Goal: Information Seeking & Learning: Learn about a topic

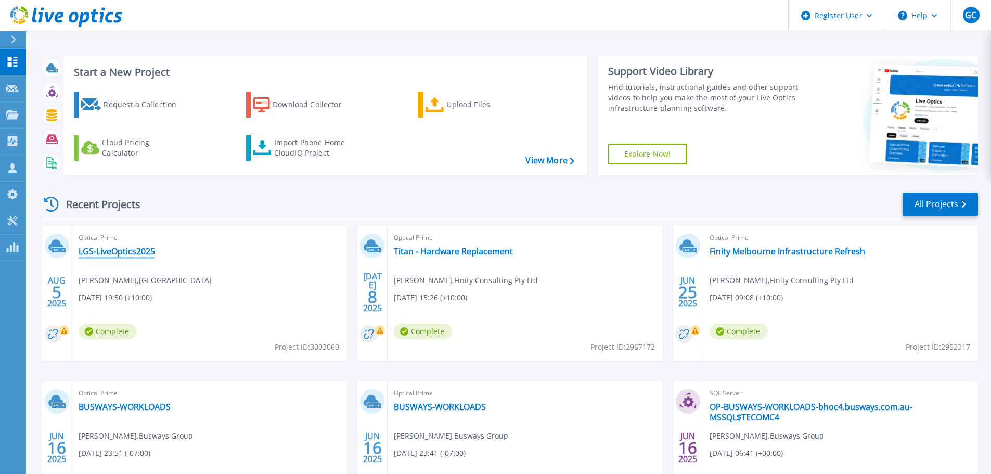
click at [139, 250] on link "LGS-LiveOptics2025" at bounding box center [117, 251] width 76 height 10
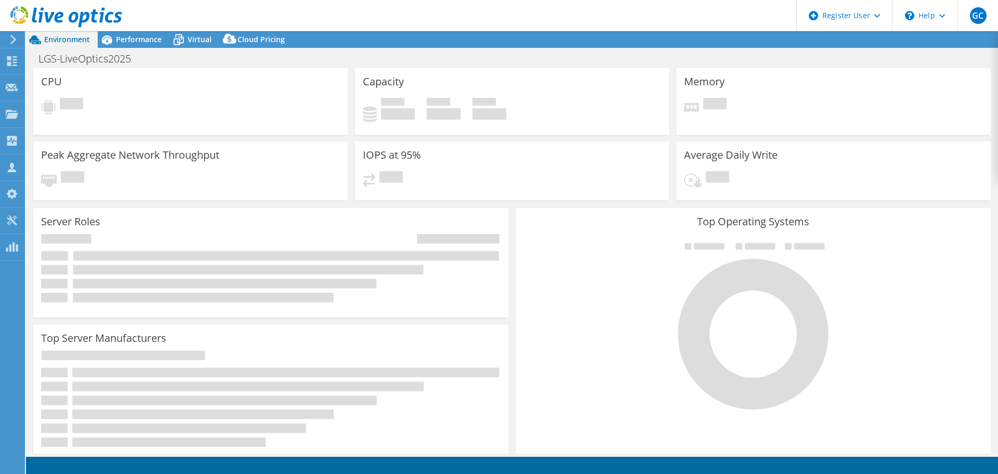
select select "USD"
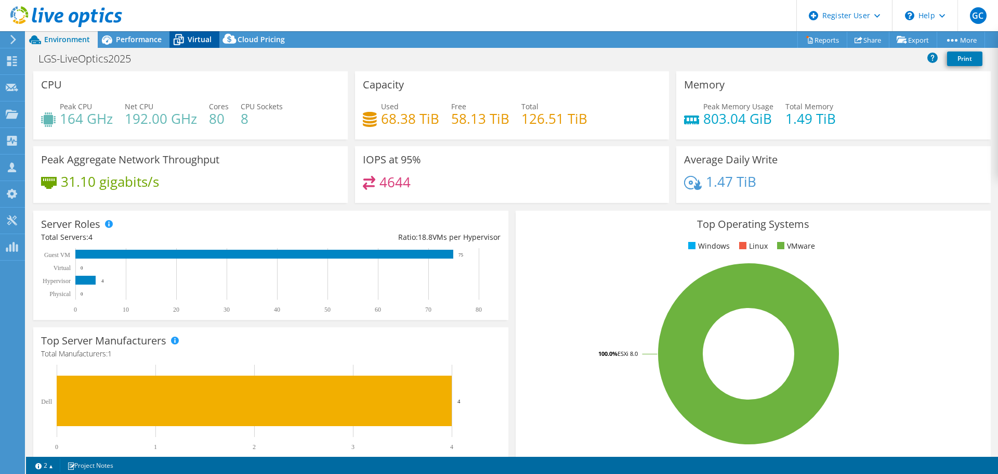
click at [181, 40] on icon at bounding box center [179, 40] width 18 height 18
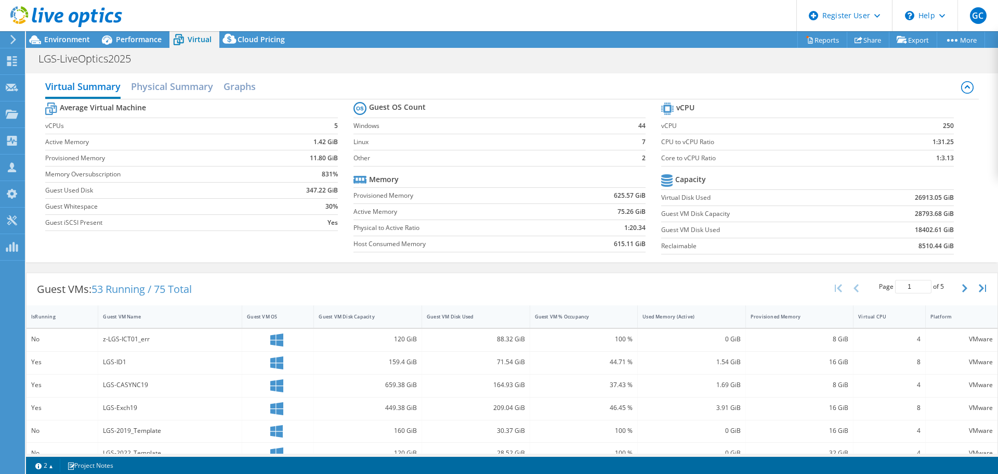
click at [965, 86] on icon at bounding box center [967, 86] width 5 height 3
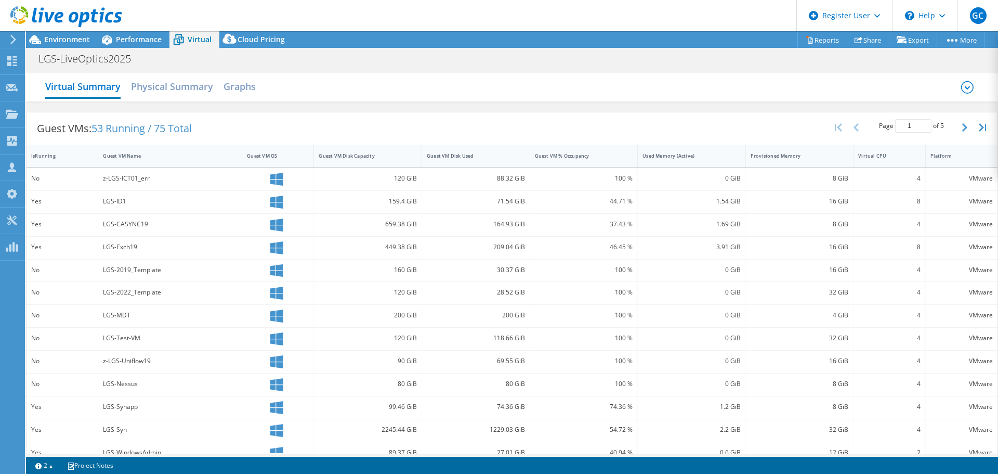
click at [962, 86] on icon at bounding box center [968, 87] width 12 height 12
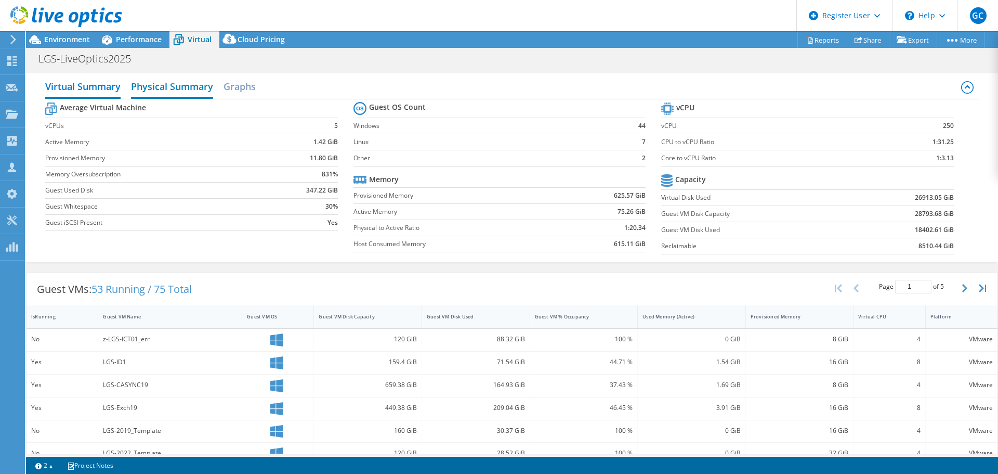
click at [170, 84] on h2 "Physical Summary" at bounding box center [172, 87] width 82 height 23
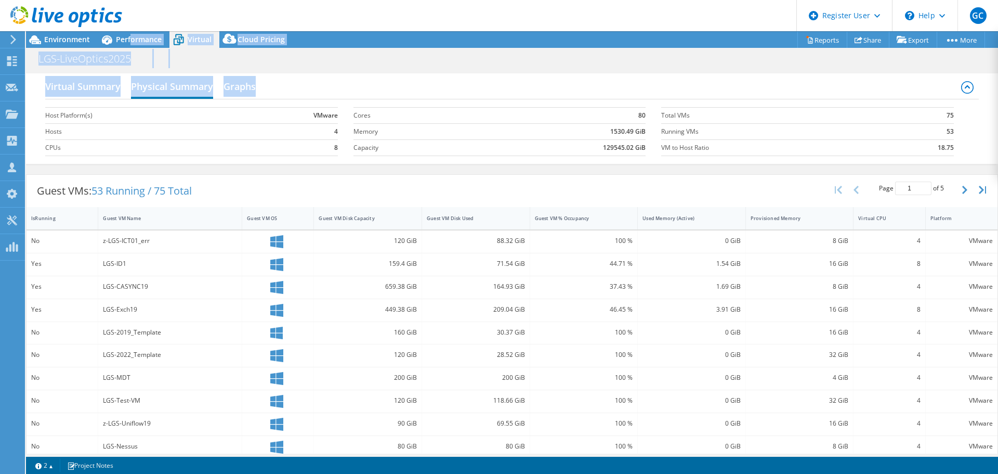
drag, startPoint x: 130, startPoint y: 38, endPoint x: 373, endPoint y: 94, distance: 249.0
click at [371, 91] on div "Project Actions Project Actions Reports Share Export vSAN ReadyNode Sizer" at bounding box center [512, 252] width 972 height 443
click at [471, 53] on div "LGS-LiveOptics2025 Print" at bounding box center [512, 58] width 972 height 19
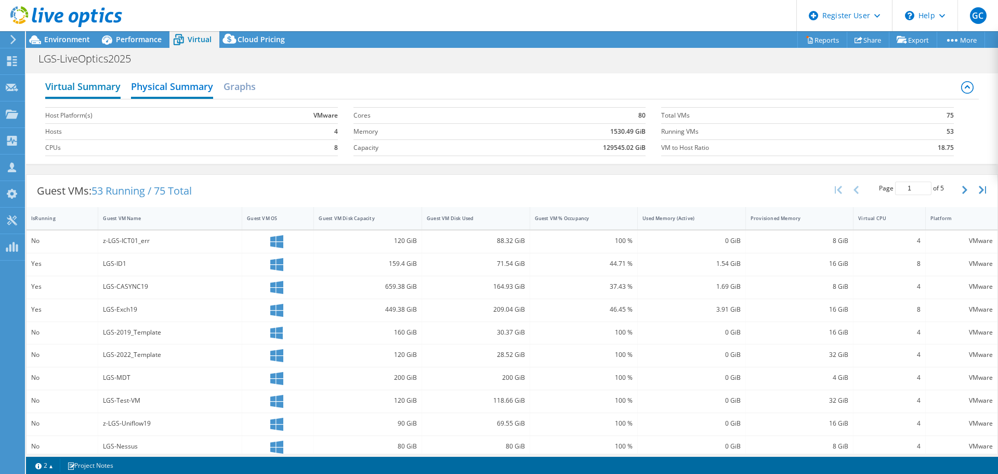
click at [86, 87] on h2 "Virtual Summary" at bounding box center [82, 87] width 75 height 23
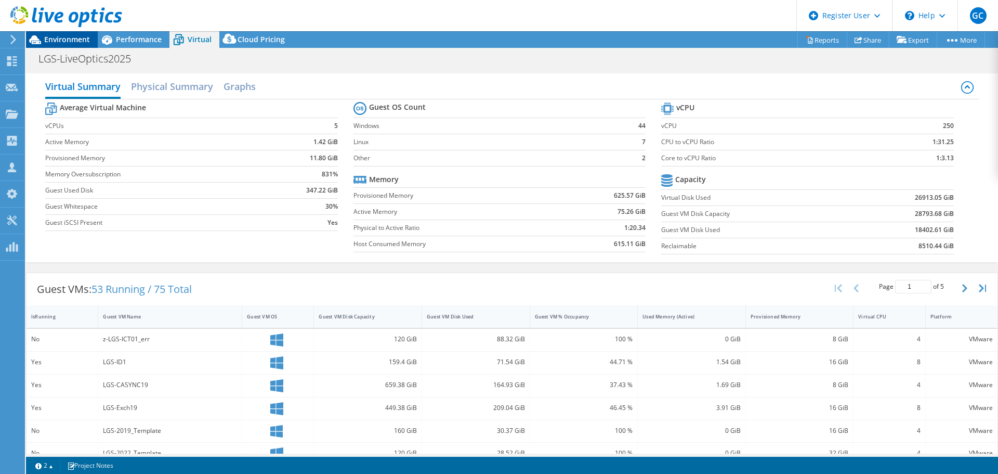
click at [69, 36] on span "Environment" at bounding box center [67, 39] width 46 height 10
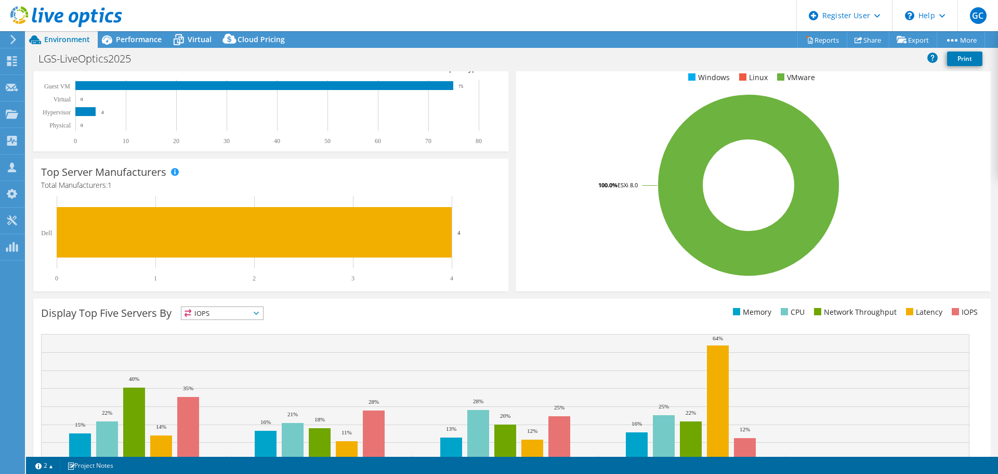
scroll to position [220, 0]
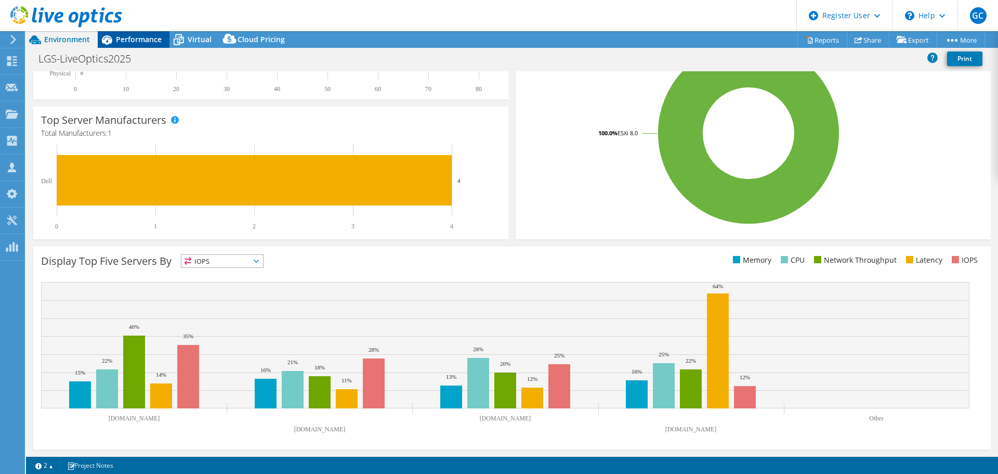
click at [128, 41] on span "Performance" at bounding box center [139, 39] width 46 height 10
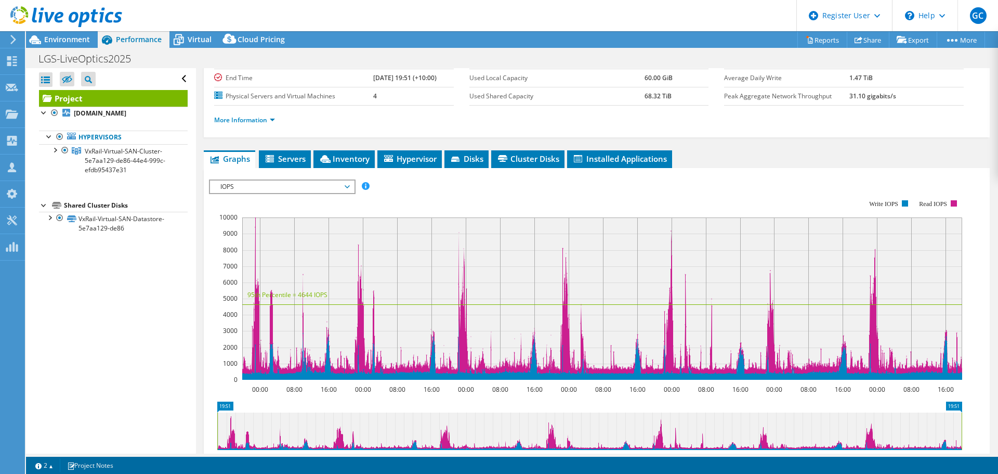
scroll to position [104, 0]
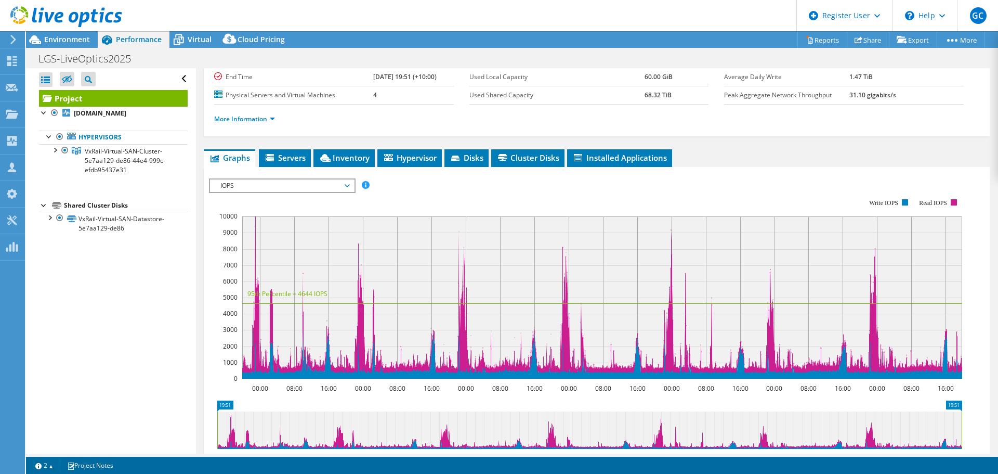
click at [345, 189] on span "IOPS" at bounding box center [282, 185] width 134 height 12
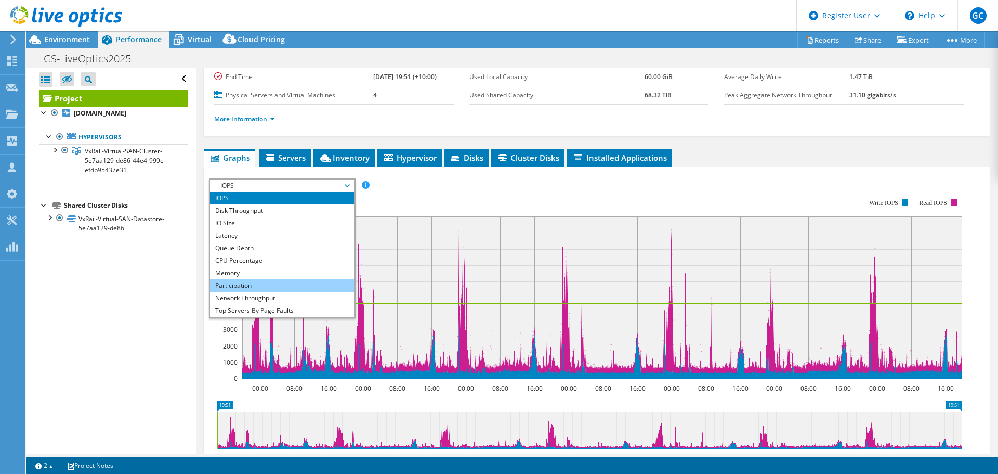
scroll to position [37, 0]
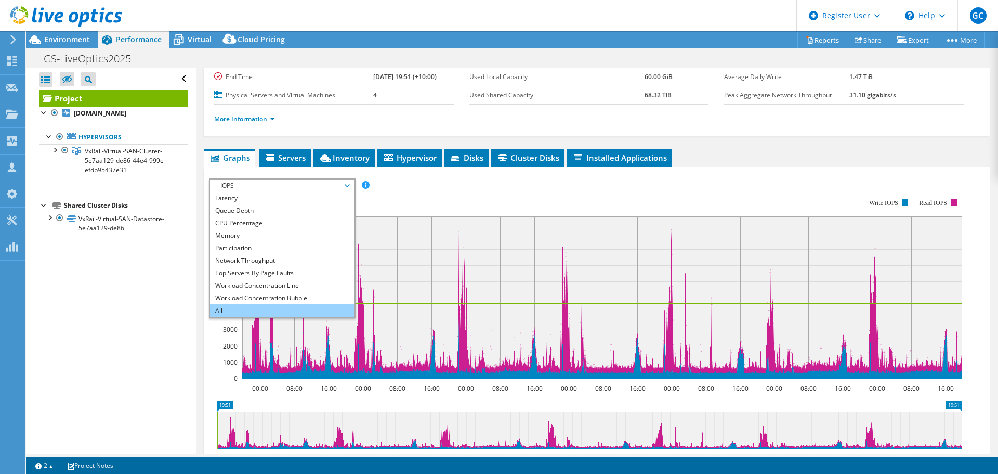
click at [248, 309] on li "All" at bounding box center [282, 310] width 144 height 12
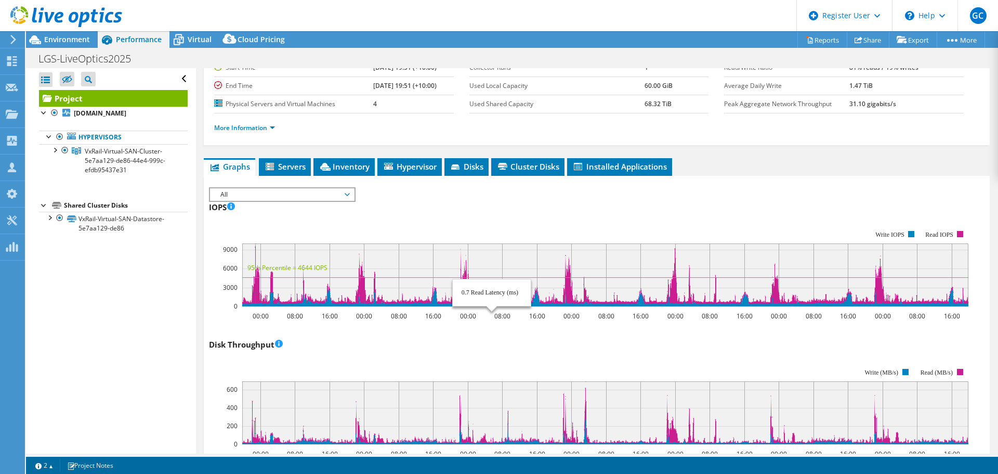
scroll to position [79, 0]
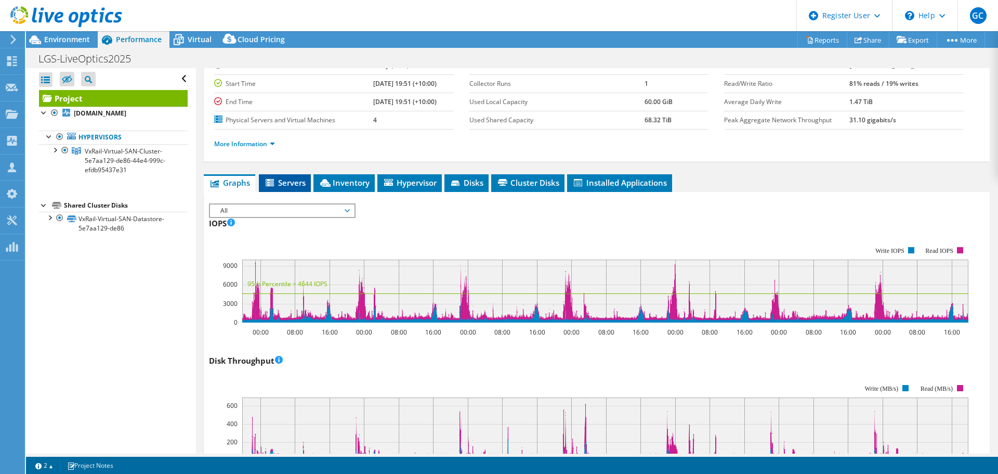
click at [293, 183] on span "Servers" at bounding box center [285, 182] width 42 height 10
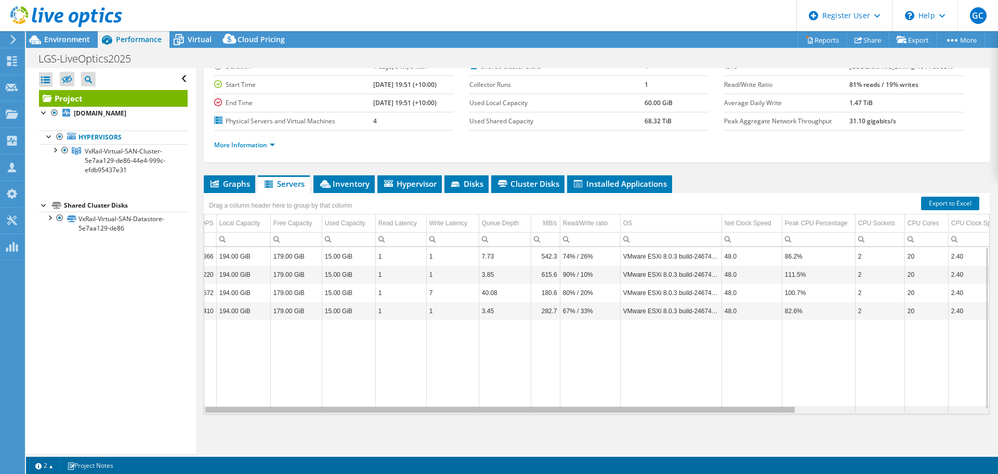
scroll to position [0, 0]
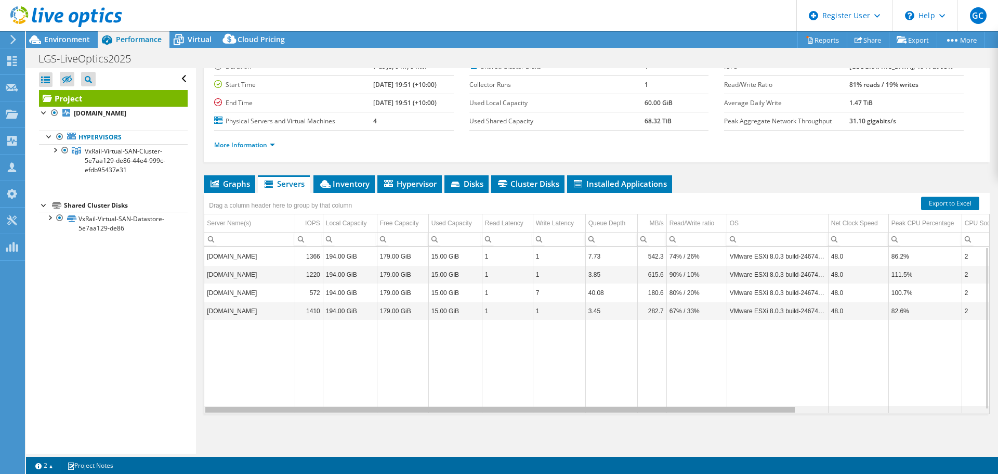
drag, startPoint x: 639, startPoint y: 412, endPoint x: 475, endPoint y: 402, distance: 163.6
click at [475, 402] on body "GC Dell User Gaurav Channagiri Gaurav.Cp@dell.com Dell My Profile Log Out \n He…" at bounding box center [499, 237] width 998 height 474
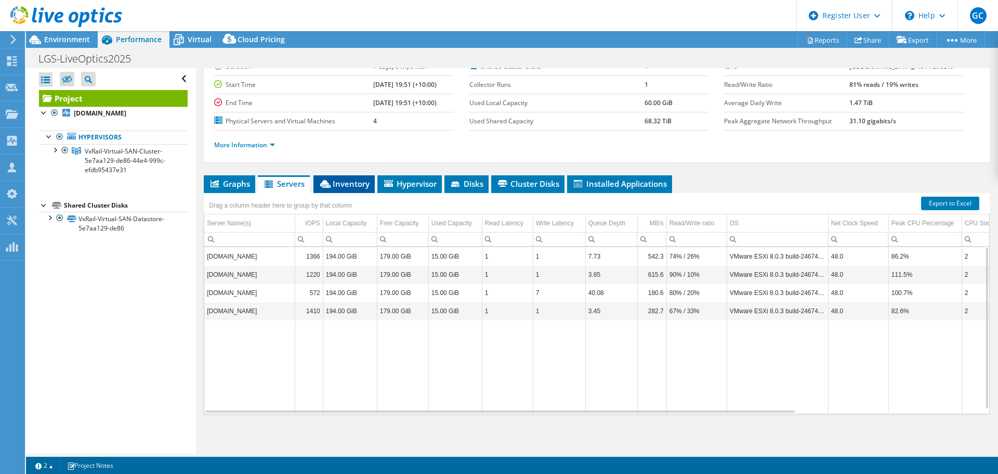
click at [356, 183] on span "Inventory" at bounding box center [344, 183] width 51 height 10
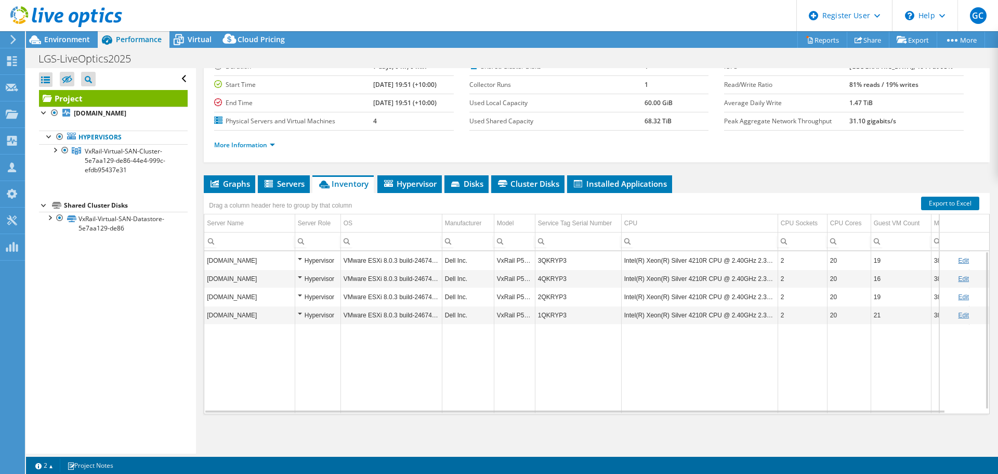
click at [557, 261] on td "3QKRYP3" at bounding box center [578, 260] width 86 height 18
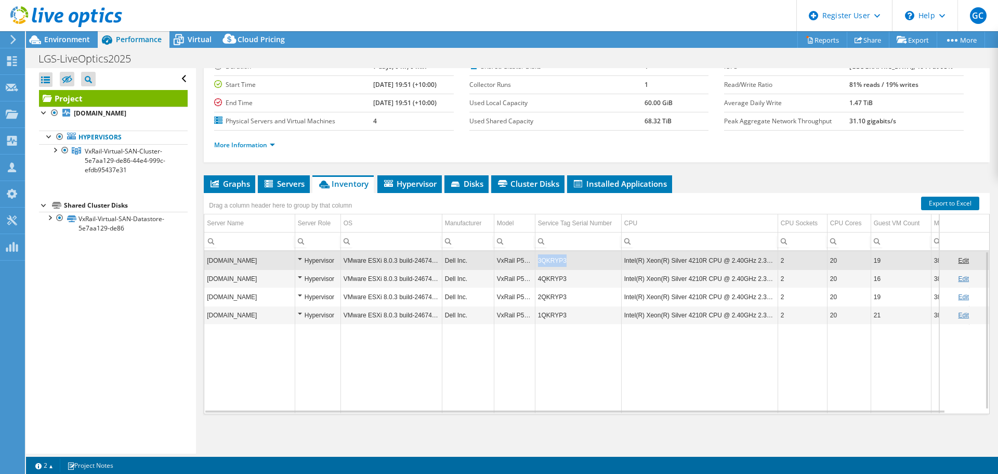
drag, startPoint x: 564, startPoint y: 260, endPoint x: 539, endPoint y: 259, distance: 25.0
click at [539, 259] on td "3QKRYP3" at bounding box center [578, 260] width 86 height 18
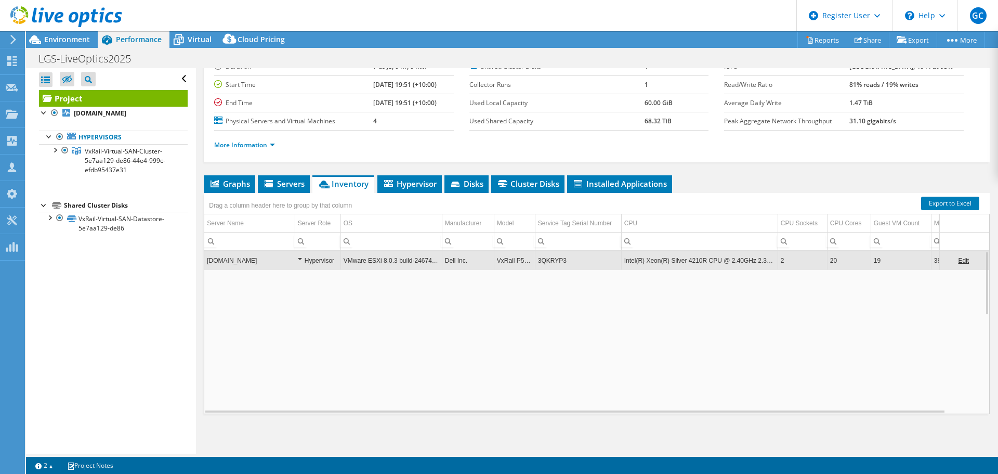
copy td "3QKRYP3"
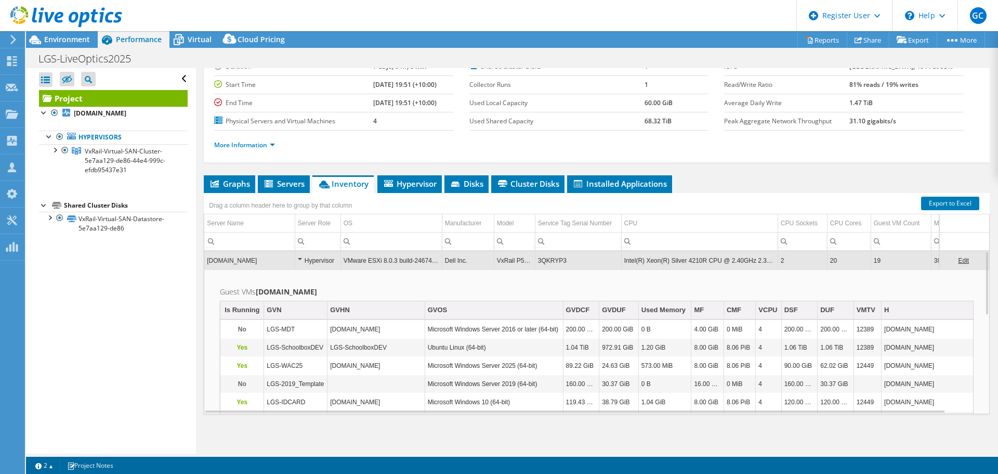
click at [553, 263] on td "3QKRYP3" at bounding box center [578, 260] width 86 height 18
drag, startPoint x: 565, startPoint y: 261, endPoint x: 536, endPoint y: 264, distance: 29.3
click at [536, 264] on td "3QKRYP3" at bounding box center [578, 260] width 86 height 18
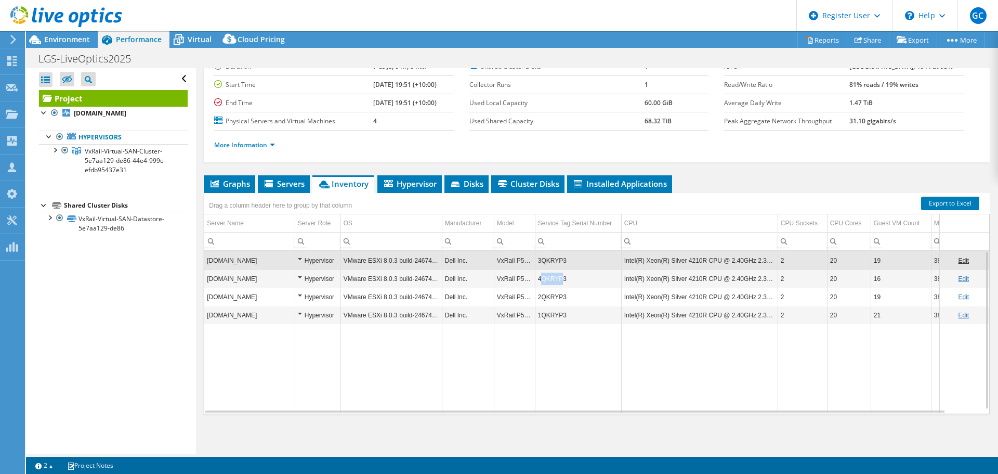
drag, startPoint x: 561, startPoint y: 281, endPoint x: 540, endPoint y: 280, distance: 20.8
click at [540, 280] on td "4QKRYP3" at bounding box center [578, 278] width 86 height 18
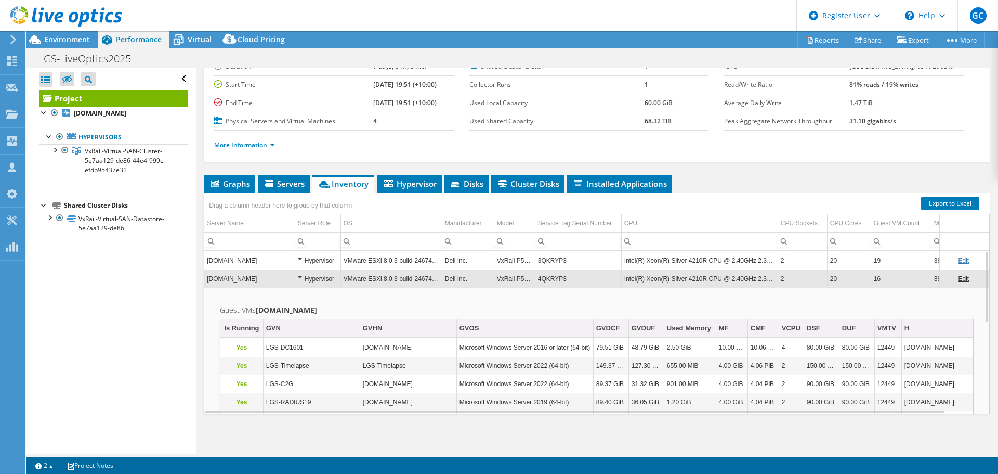
click at [571, 261] on td "3QKRYP3" at bounding box center [578, 260] width 86 height 18
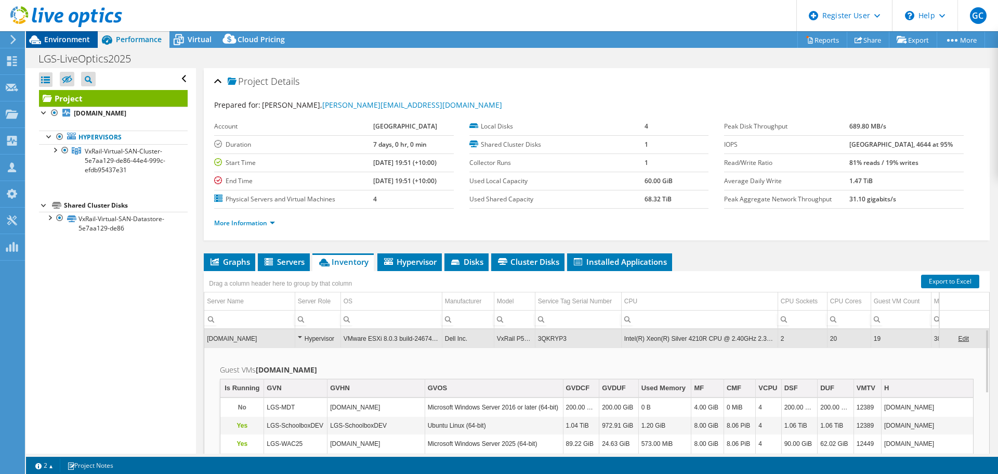
click at [57, 39] on span "Environment" at bounding box center [67, 39] width 46 height 10
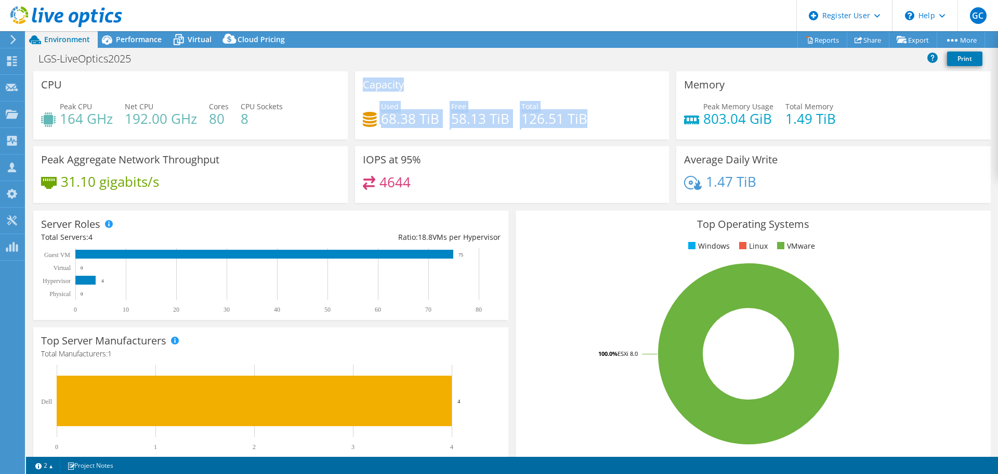
drag, startPoint x: 587, startPoint y: 117, endPoint x: 360, endPoint y: 83, distance: 228.8
click at [360, 83] on div "Capacity Used 68.38 TiB Free 58.13 TiB Total 126.51 TiB" at bounding box center [512, 105] width 315 height 68
copy div "Capacity Used 68.38 TiB Free 58.13 TiB Total 126.51 TiB"
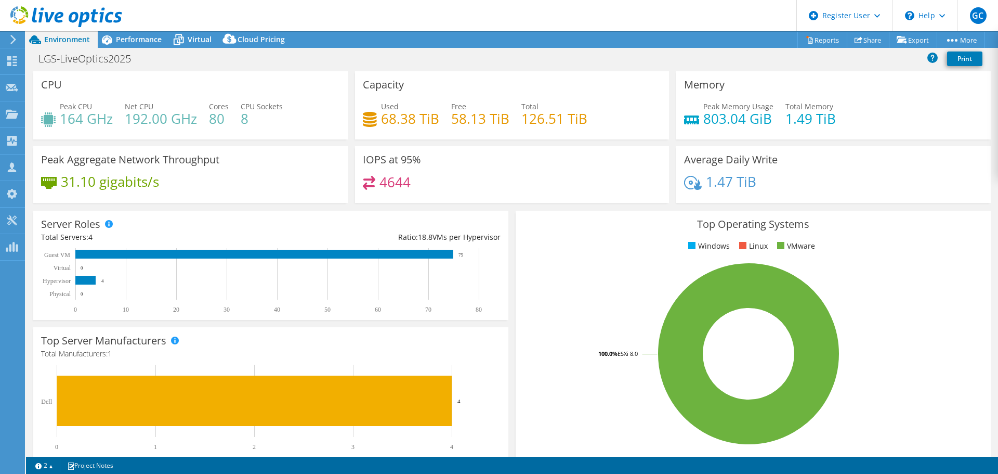
click at [584, 254] on div "Top Operating Systems Windows Linux VMware 100.0% ESXi 8.0" at bounding box center [753, 335] width 475 height 249
click at [148, 40] on span "Performance" at bounding box center [139, 39] width 46 height 10
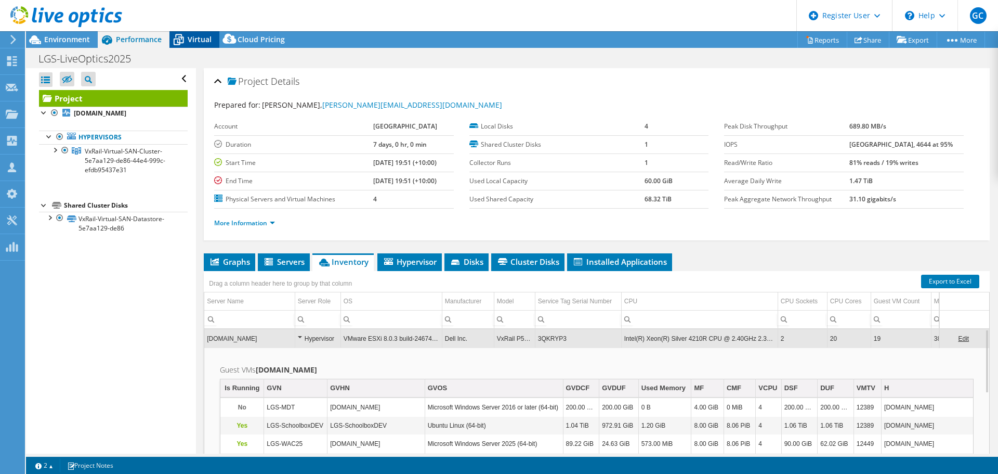
click at [182, 36] on icon at bounding box center [179, 40] width 18 height 18
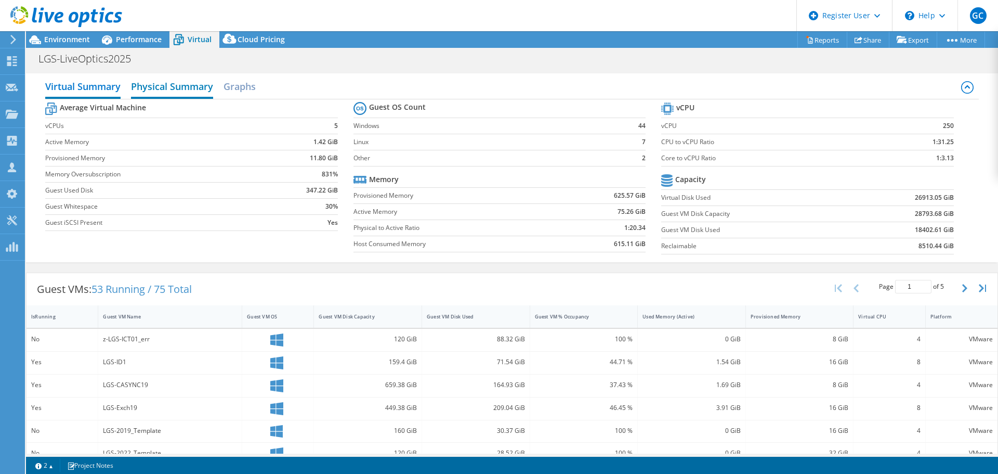
click at [193, 90] on h2 "Physical Summary" at bounding box center [172, 87] width 82 height 23
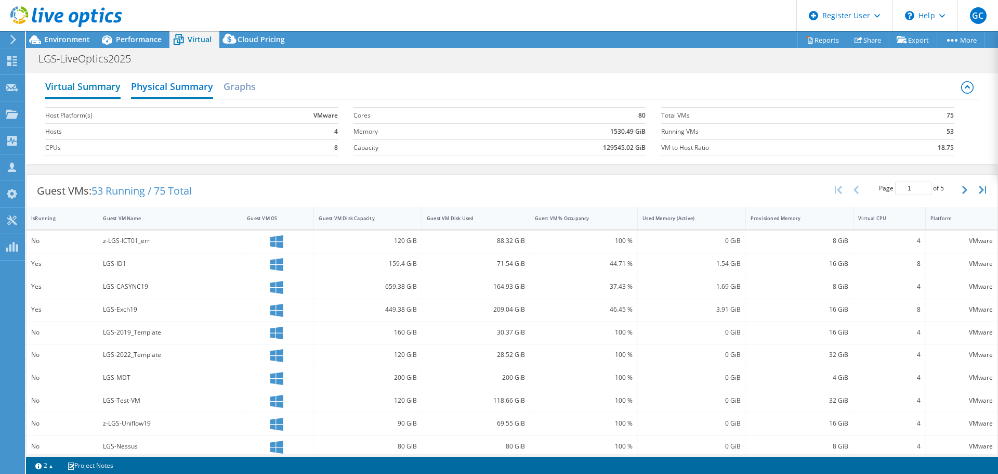
click at [107, 86] on h2 "Virtual Summary" at bounding box center [82, 87] width 75 height 23
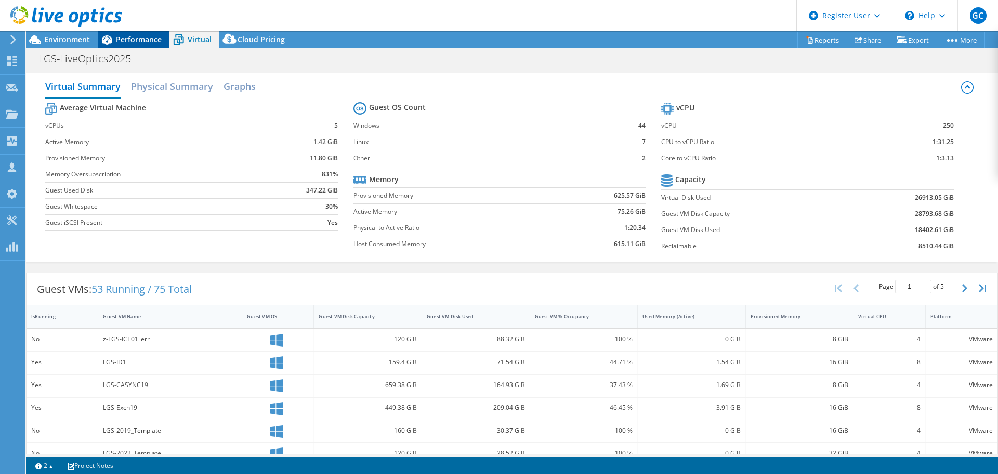
click at [141, 33] on div "Performance" at bounding box center [134, 39] width 72 height 17
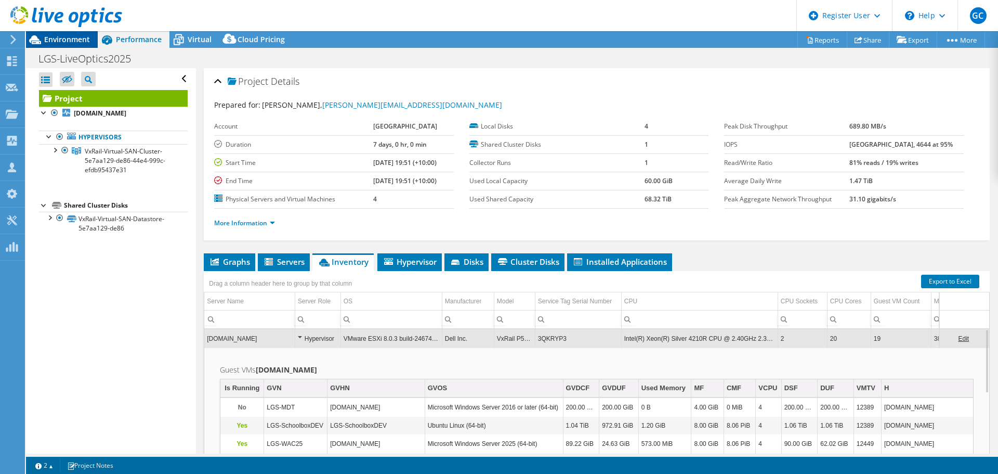
click at [68, 40] on span "Environment" at bounding box center [67, 39] width 46 height 10
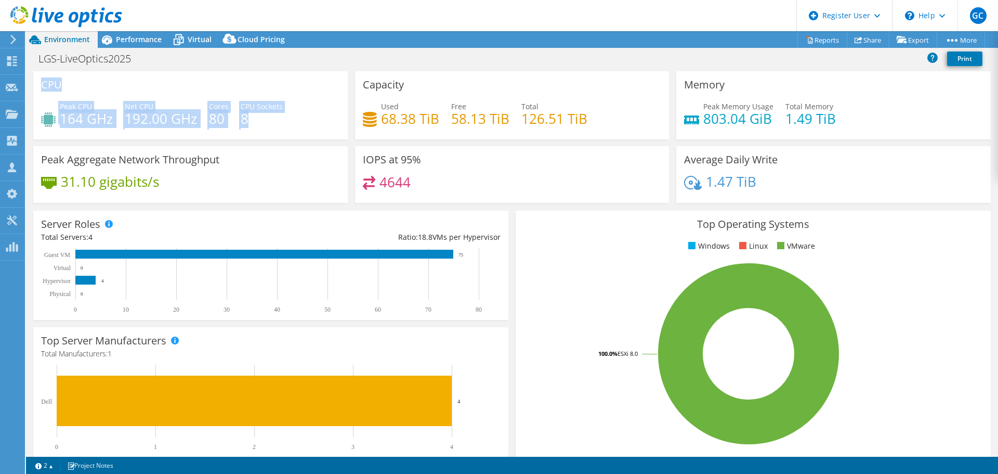
drag, startPoint x: 269, startPoint y: 126, endPoint x: 50, endPoint y: 77, distance: 224.8
click at [50, 77] on div "CPU Peak CPU 164 GHz Net CPU 192.00 GHz Cores 80 CPU Sockets 8" at bounding box center [190, 105] width 315 height 68
copy div "CPU Peak CPU 164 GHz Net CPU 192.00 GHz Cores 80 CPU Sockets 8"
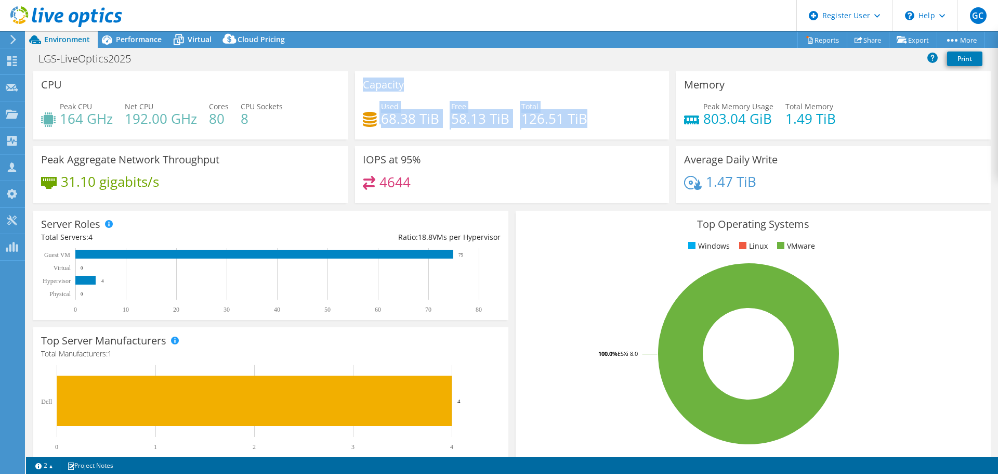
drag, startPoint x: 545, startPoint y: 123, endPoint x: 361, endPoint y: 85, distance: 188.0
click at [361, 85] on div "Capacity Used 68.38 TiB Free 58.13 TiB Total 126.51 TiB" at bounding box center [512, 105] width 315 height 68
copy div "Capacity Used 68.38 TiB Free 58.13 TiB Total 126.51 TiB"
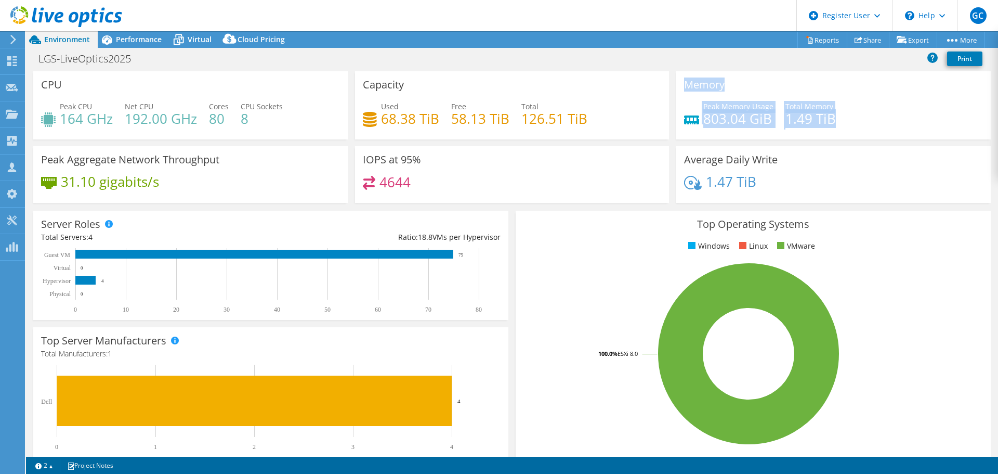
drag, startPoint x: 834, startPoint y: 124, endPoint x: 678, endPoint y: 83, distance: 161.3
click at [678, 83] on div "Memory Peak Memory Usage 803.04 GiB Total Memory 1.49 TiB" at bounding box center [834, 105] width 315 height 68
copy div "Memory Peak Memory Usage 803.04 GiB Total Memory 1.49 TiB"
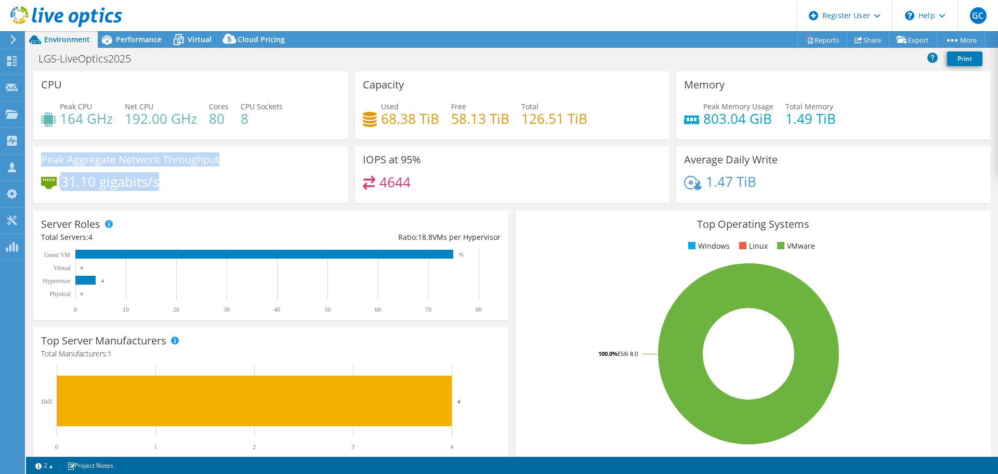
drag, startPoint x: 161, startPoint y: 180, endPoint x: 35, endPoint y: 159, distance: 128.1
click at [35, 159] on div "Peak Aggregate Network Throughput 31.10 gigabits/s" at bounding box center [190, 174] width 315 height 57
copy div "Peak Aggregate Network Throughput 31.10 gigabits/s"
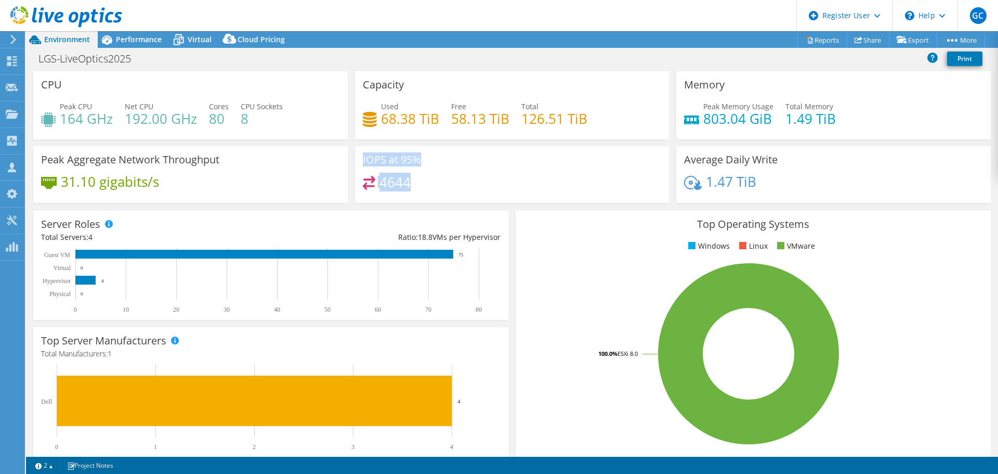
drag, startPoint x: 409, startPoint y: 182, endPoint x: 358, endPoint y: 152, distance: 59.7
click at [358, 152] on div "IOPS at 95% 4644" at bounding box center [512, 174] width 315 height 57
copy div "IOPS at 95% 4644"
drag, startPoint x: 761, startPoint y: 189, endPoint x: 668, endPoint y: 153, distance: 99.6
click at [673, 153] on div "Average Daily Write 1.47 TiB" at bounding box center [834, 174] width 322 height 57
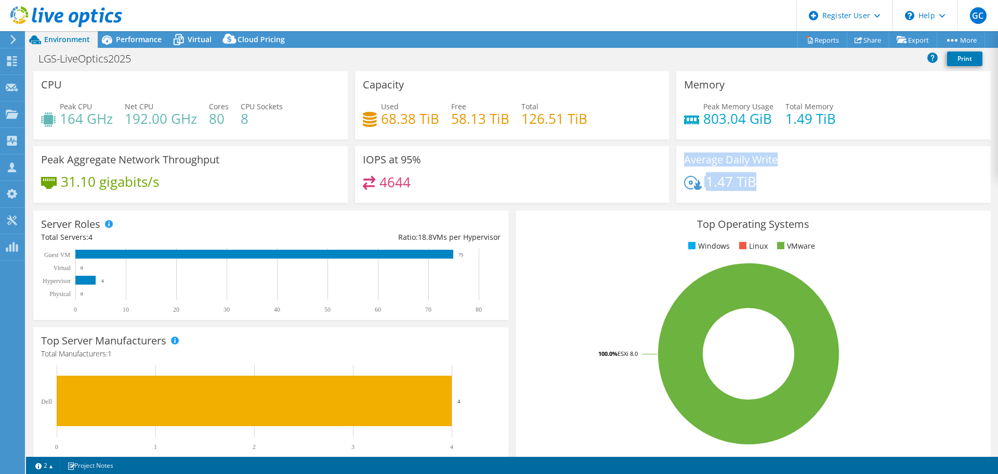
copy div "Average Daily Write 1.47 TiB"
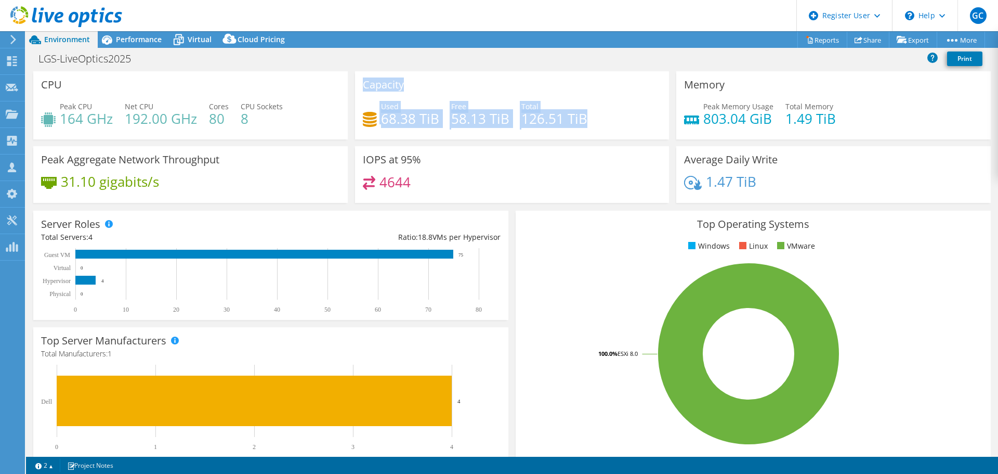
drag, startPoint x: 573, startPoint y: 121, endPoint x: 363, endPoint y: 84, distance: 212.9
click at [363, 84] on div "Capacity Used 68.38 TiB Free 58.13 TiB Total 126.51 TiB" at bounding box center [512, 105] width 315 height 68
copy div "Capacity Used 68.38 TiB Free 58.13 TiB Total 126.51 TiB"
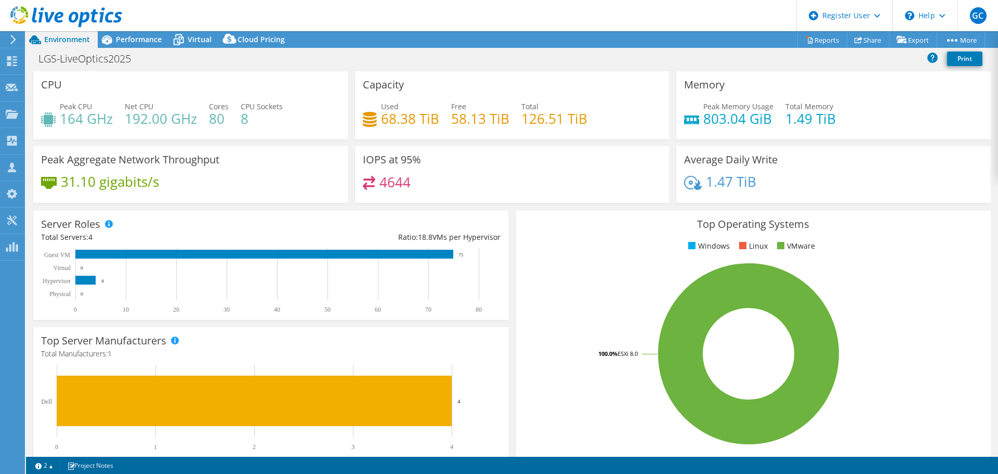
click at [510, 188] on div "4644" at bounding box center [512, 187] width 299 height 22
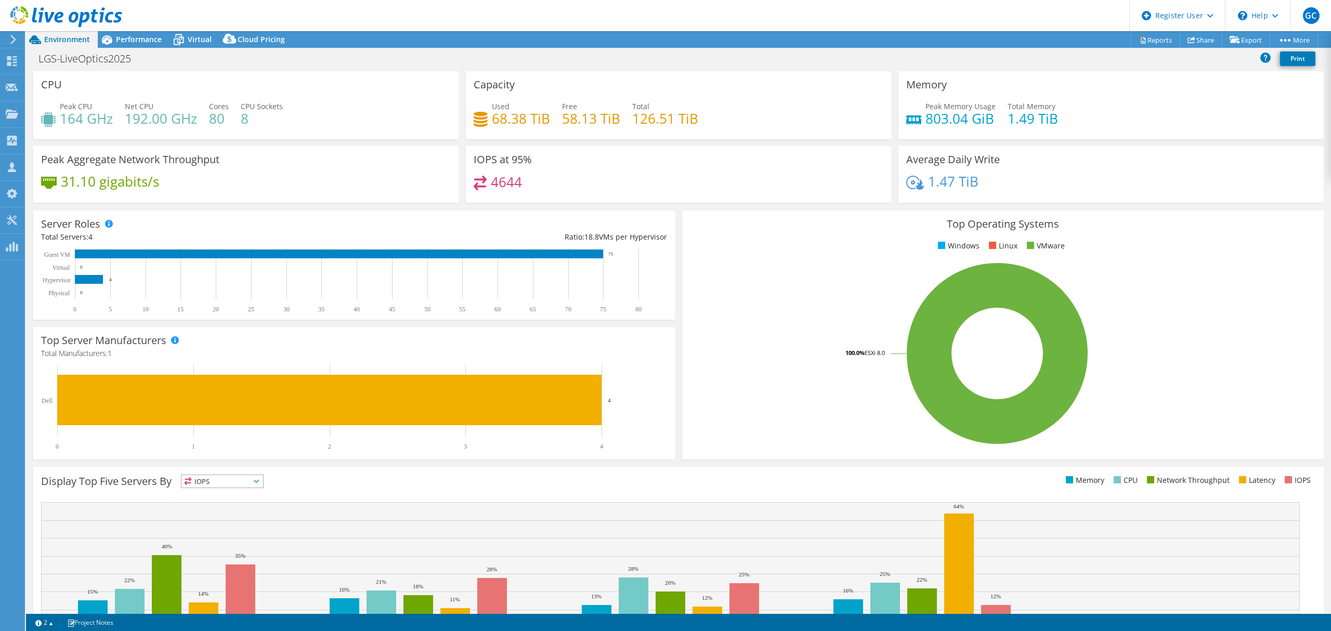
select select "USD"
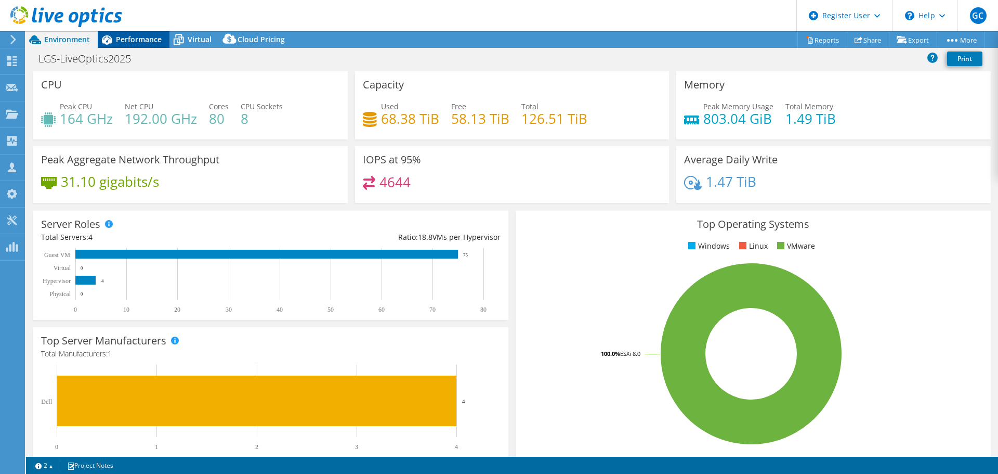
click at [146, 40] on span "Performance" at bounding box center [139, 39] width 46 height 10
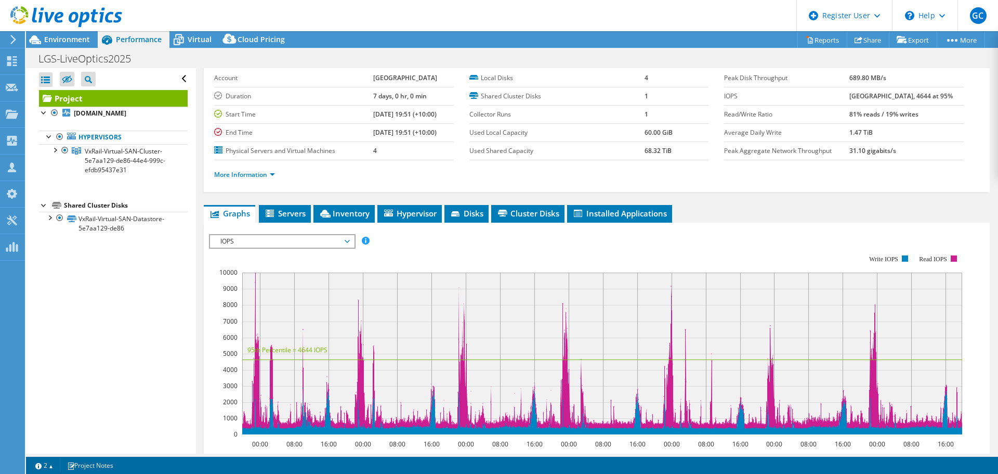
scroll to position [48, 0]
click at [320, 240] on span "IOPS" at bounding box center [282, 242] width 134 height 12
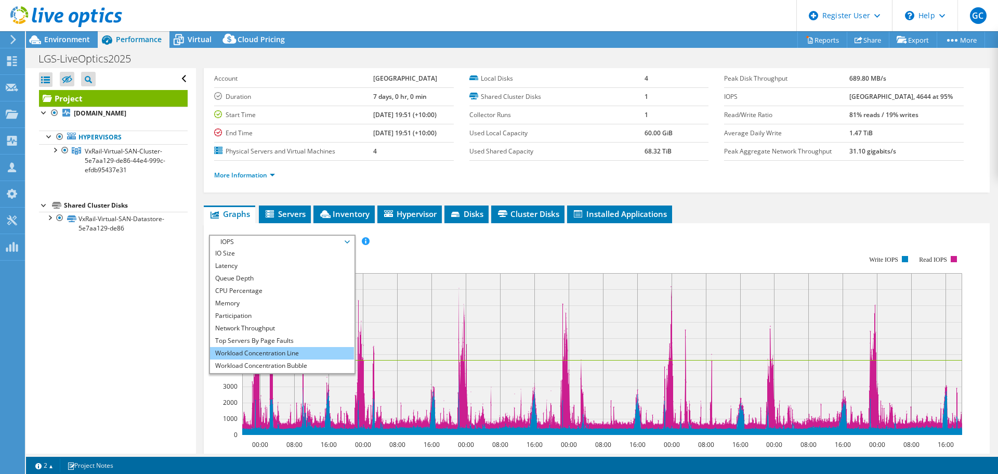
scroll to position [37, 0]
click at [264, 365] on li "All" at bounding box center [282, 366] width 144 height 12
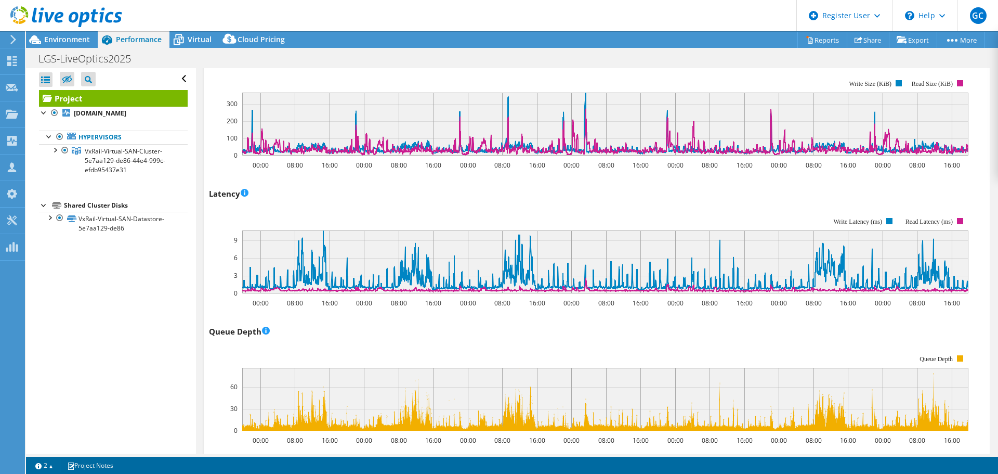
scroll to position [644, 0]
